Goal: Book appointment/travel/reservation

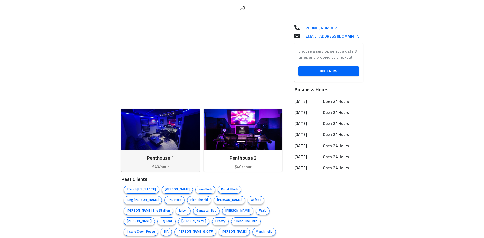
scroll to position [130, 0]
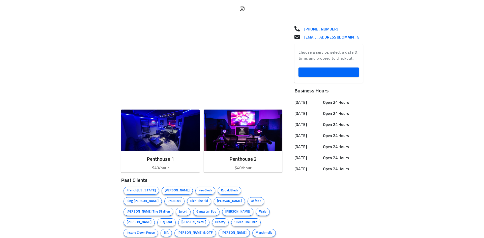
click at [315, 71] on span "Book Now" at bounding box center [328, 72] width 52 height 6
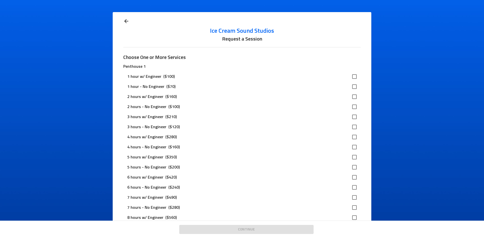
click at [210, 76] on div "1 hour w/ Engineer ($100)" at bounding box center [237, 77] width 221 height 6
click at [352, 77] on input "checkbox" at bounding box center [354, 76] width 11 height 11
checkbox input "true"
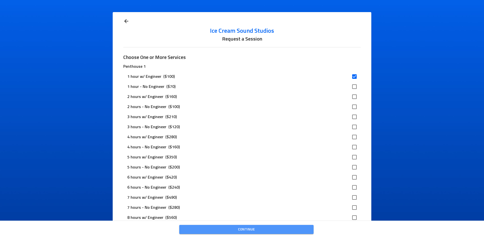
click at [293, 229] on span "Continue" at bounding box center [246, 229] width 126 height 6
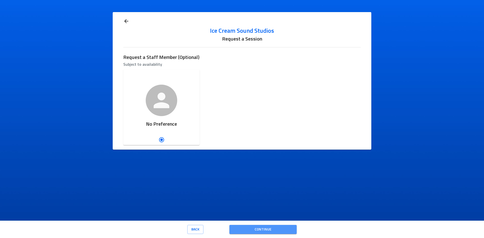
click at [283, 231] on span "Continue" at bounding box center [262, 229] width 59 height 6
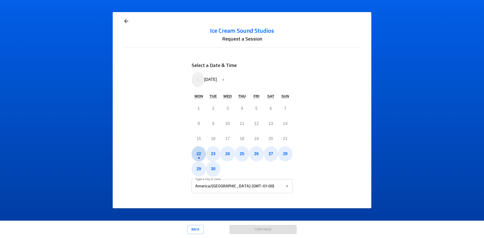
click at [196, 156] on button "22" at bounding box center [198, 153] width 14 height 15
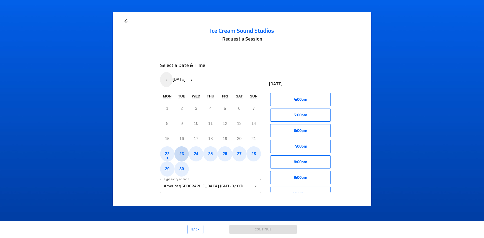
click at [188, 152] on button "23" at bounding box center [181, 153] width 14 height 15
click at [315, 116] on button "1:00am" at bounding box center [300, 115] width 60 height 13
click at [161, 151] on button "22" at bounding box center [167, 153] width 14 height 15
click at [309, 99] on button "4:00pm" at bounding box center [300, 99] width 60 height 13
click at [312, 100] on button "Select" at bounding box center [316, 99] width 29 height 13
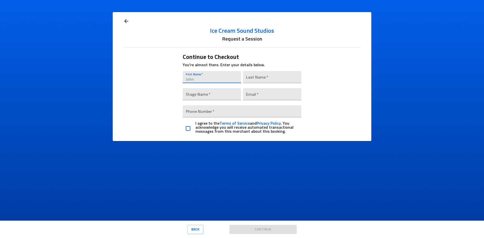
click at [208, 77] on input "text" at bounding box center [212, 77] width 58 height 12
type input "[GEOGRAPHIC_DATA]"
click at [276, 74] on input "text" at bounding box center [272, 77] width 58 height 12
type input "n"
type input "nesi"
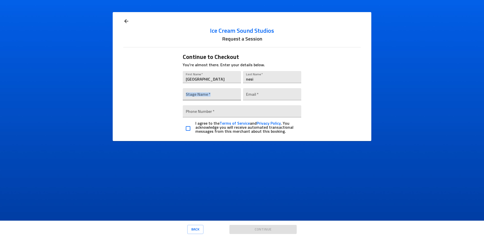
drag, startPoint x: 211, startPoint y: 87, endPoint x: 210, endPoint y: 90, distance: 3.2
click at [210, 89] on div "Stage Name   *" at bounding box center [212, 93] width 60 height 17
click at [210, 90] on input "text" at bounding box center [212, 94] width 58 height 12
type input "fijinesi"
click at [280, 96] on input "email" at bounding box center [272, 94] width 58 height 12
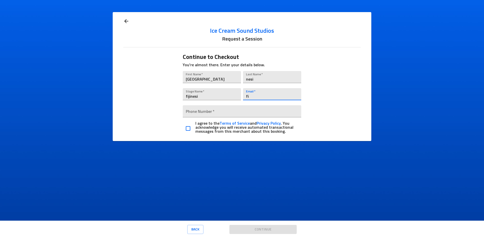
type input "f"
type input "[EMAIL_ADDRESS][DOMAIN_NAME]"
click at [237, 107] on input "tel" at bounding box center [242, 111] width 119 height 12
type input "[PHONE_NUMBER]"
click at [187, 127] on input "checkbox" at bounding box center [188, 128] width 11 height 11
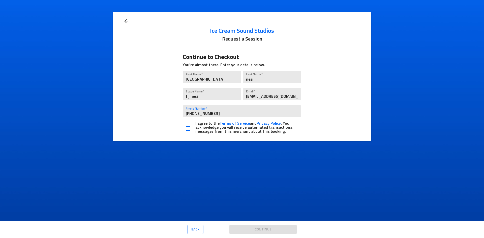
checkbox input "true"
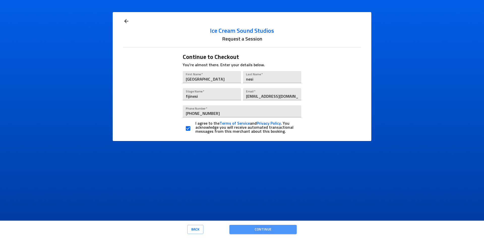
click at [266, 229] on span "Continue" at bounding box center [262, 229] width 59 height 6
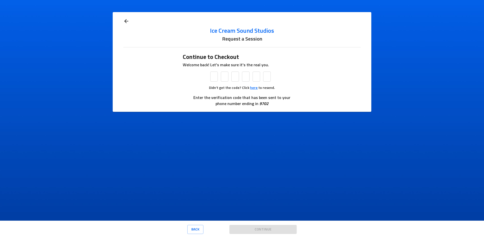
click at [251, 89] on button "here" at bounding box center [254, 88] width 8 height 6
click at [127, 23] on icon at bounding box center [126, 21] width 6 height 6
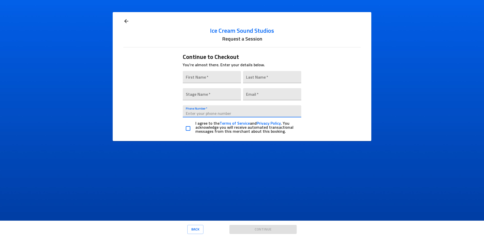
click at [245, 110] on input "tel" at bounding box center [242, 111] width 119 height 12
type input "[PHONE_NUMBER]"
click at [189, 77] on input "text" at bounding box center [212, 77] width 58 height 12
type input "[GEOGRAPHIC_DATA]"
click at [281, 76] on input "text" at bounding box center [272, 77] width 58 height 12
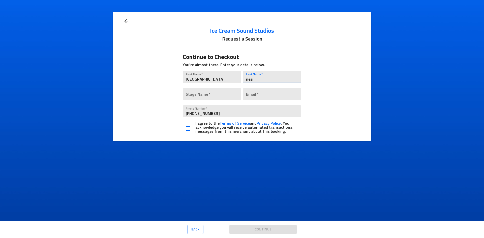
type input "nesi"
click at [232, 97] on input "text" at bounding box center [212, 94] width 58 height 12
type input "fijinesi"
click at [274, 97] on input "email" at bounding box center [272, 94] width 58 height 12
type input "f"
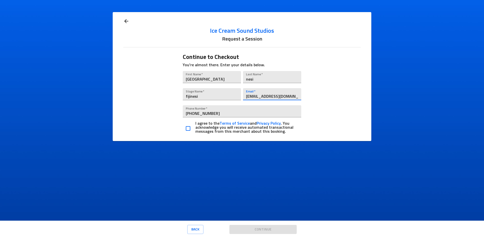
type input "[EMAIL_ADDRESS][DOMAIN_NAME]"
click at [190, 129] on input "checkbox" at bounding box center [188, 128] width 11 height 11
checkbox input "true"
click at [293, 228] on button "Continue" at bounding box center [262, 229] width 67 height 9
